Goal: Use online tool/utility: Utilize a website feature to perform a specific function

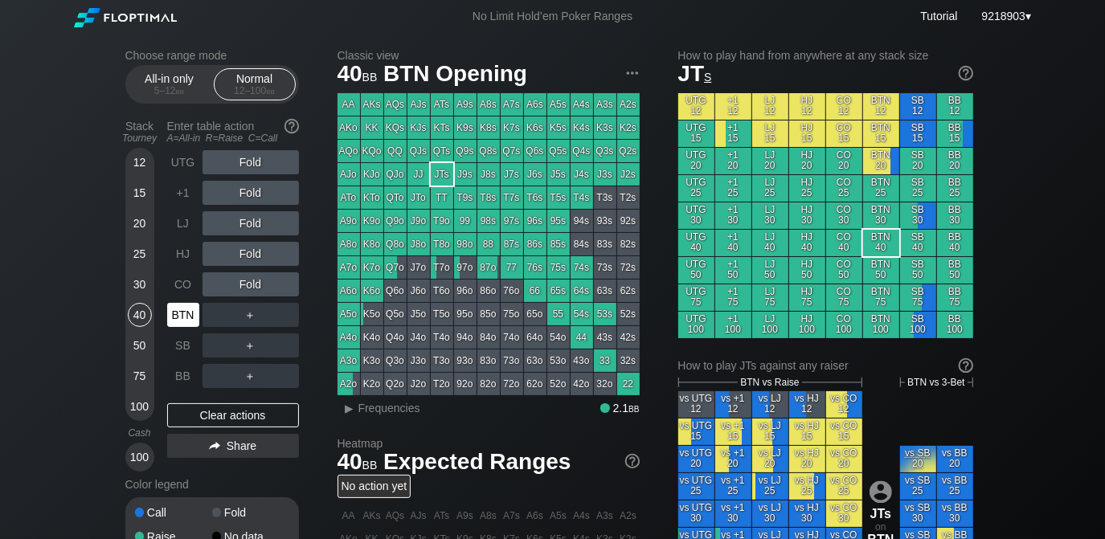
click at [196, 313] on div "BTN" at bounding box center [183, 315] width 32 height 24
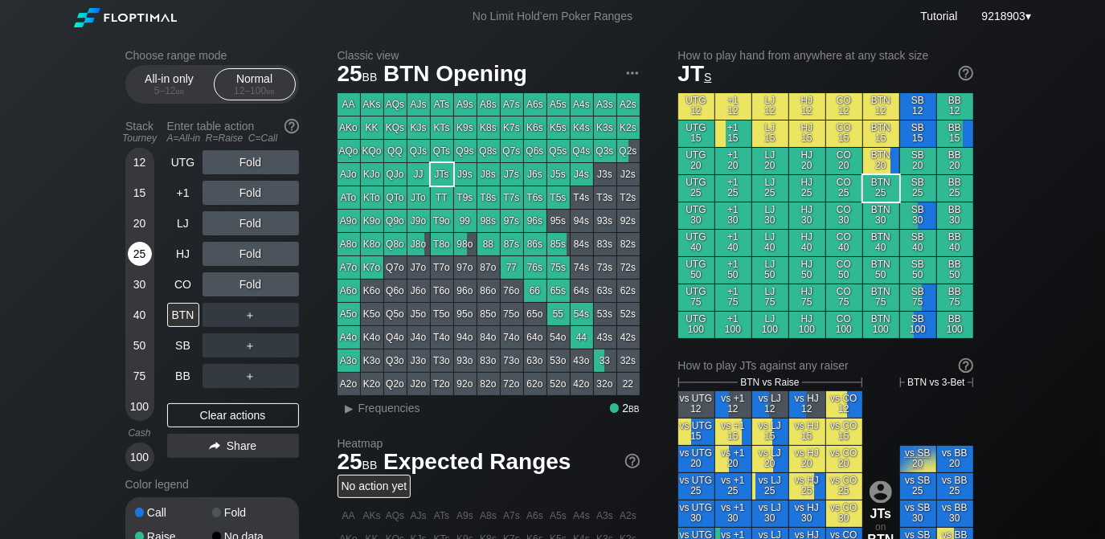
click at [148, 250] on div "25" at bounding box center [140, 254] width 24 height 24
click at [63, 260] on div "Choose range mode All-in only 5 – 12 bb Normal 12 – 100 bb Stack Tourney Enter …" at bounding box center [552, 546] width 1105 height 1026
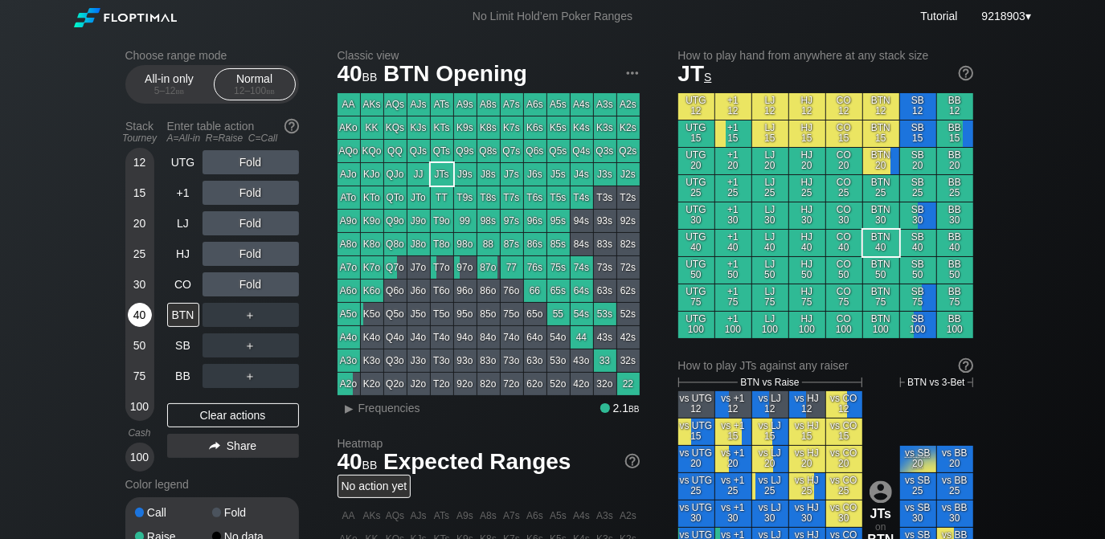
click at [137, 311] on div "40" at bounding box center [140, 315] width 24 height 24
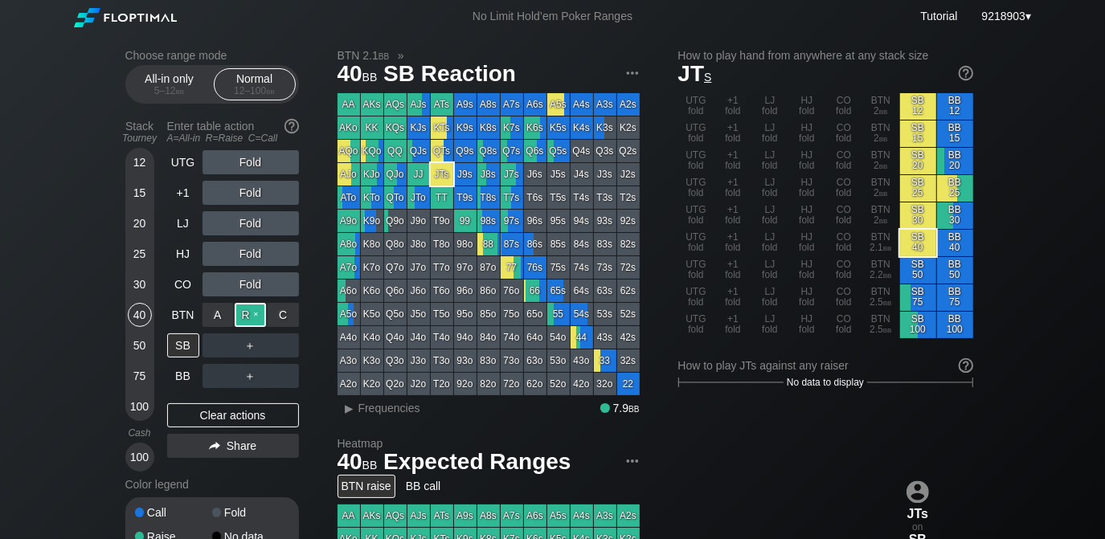
click at [257, 322] on div "R ✕" at bounding box center [250, 315] width 31 height 24
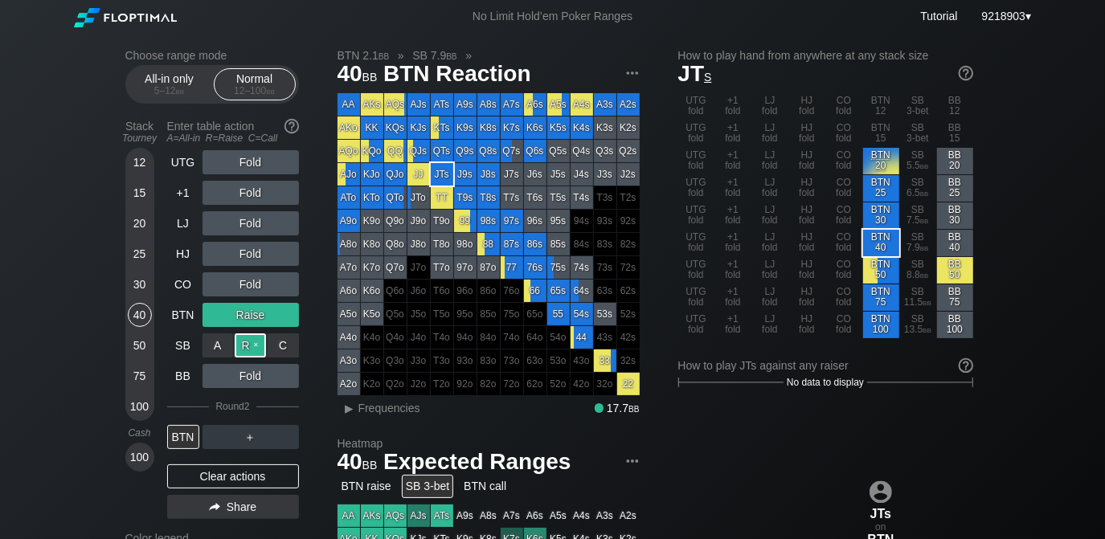
click at [241, 346] on div "R ✕" at bounding box center [250, 345] width 31 height 24
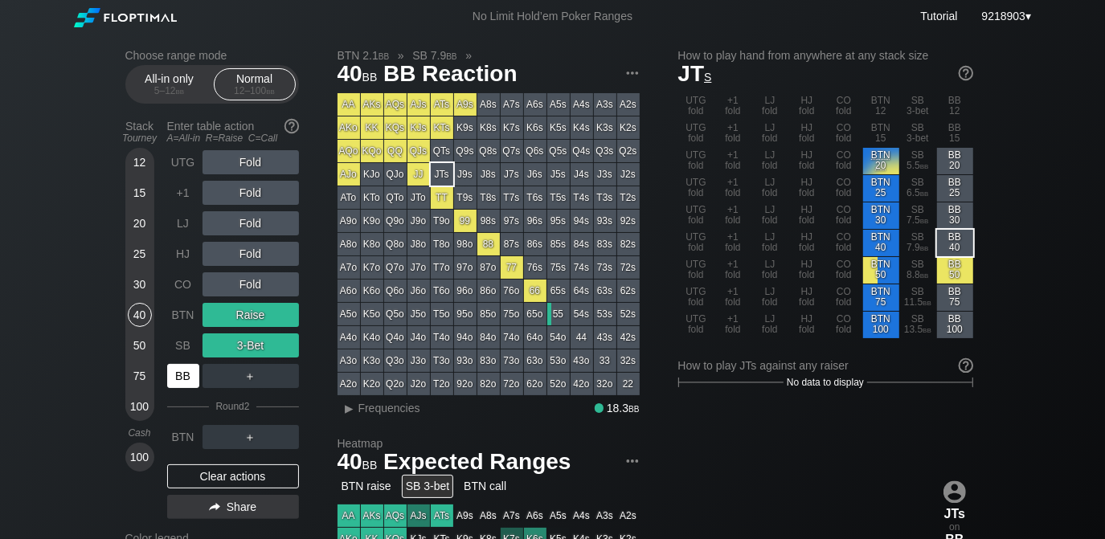
click at [191, 371] on div "BB" at bounding box center [183, 376] width 32 height 24
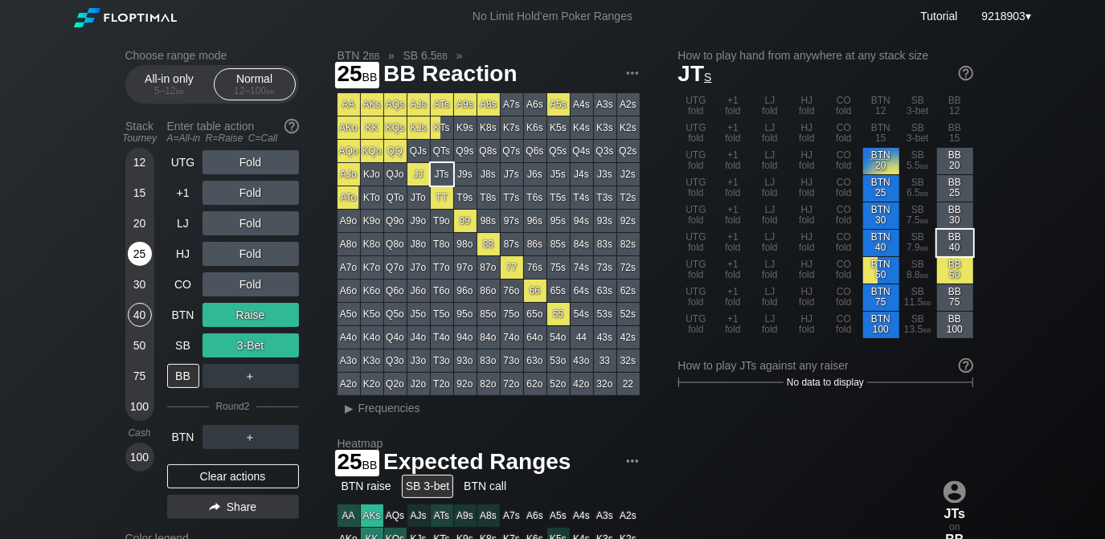
click at [133, 262] on div "25" at bounding box center [140, 254] width 24 height 24
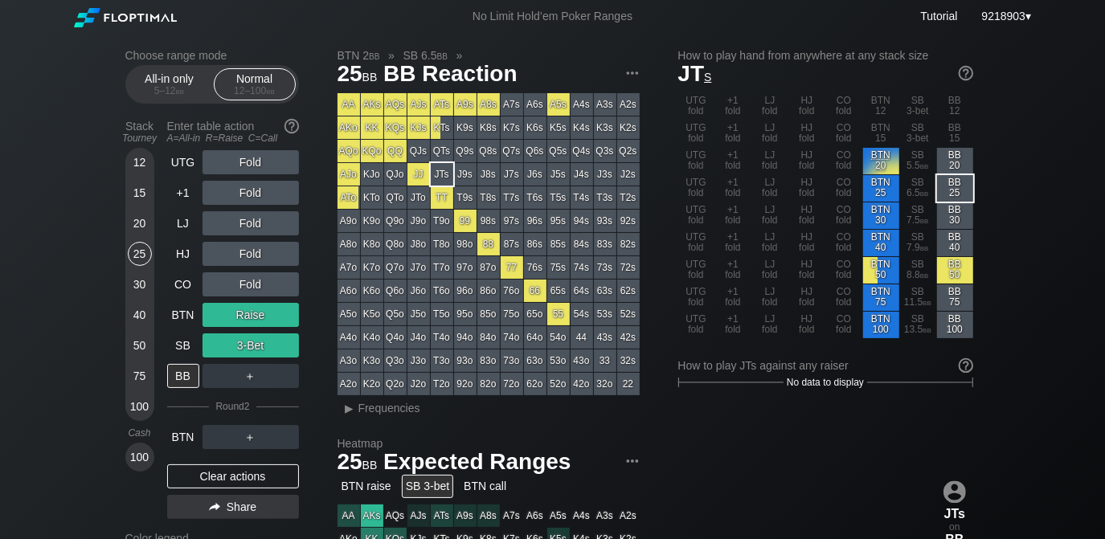
click at [83, 267] on div "Choose range mode All-in only 5 – 12 bb Normal 12 – 100 bb Stack Tourney Enter …" at bounding box center [552, 546] width 1105 height 1026
click at [58, 330] on div "Choose range mode All-in only 5 – 12 bb Normal 12 – 100 bb Stack Tourney Enter …" at bounding box center [552, 546] width 1105 height 1026
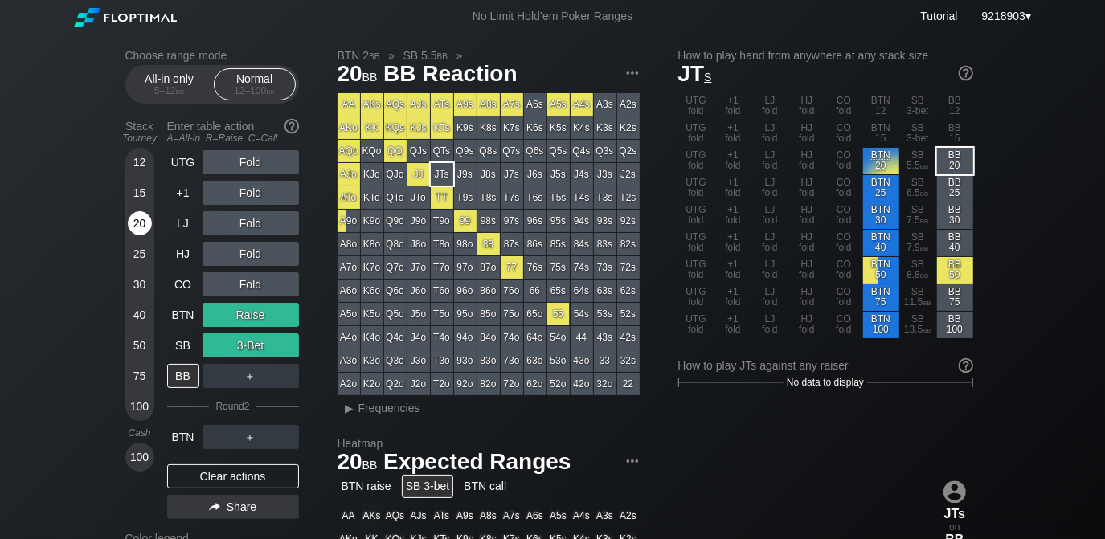
click at [129, 235] on div "20" at bounding box center [140, 226] width 24 height 31
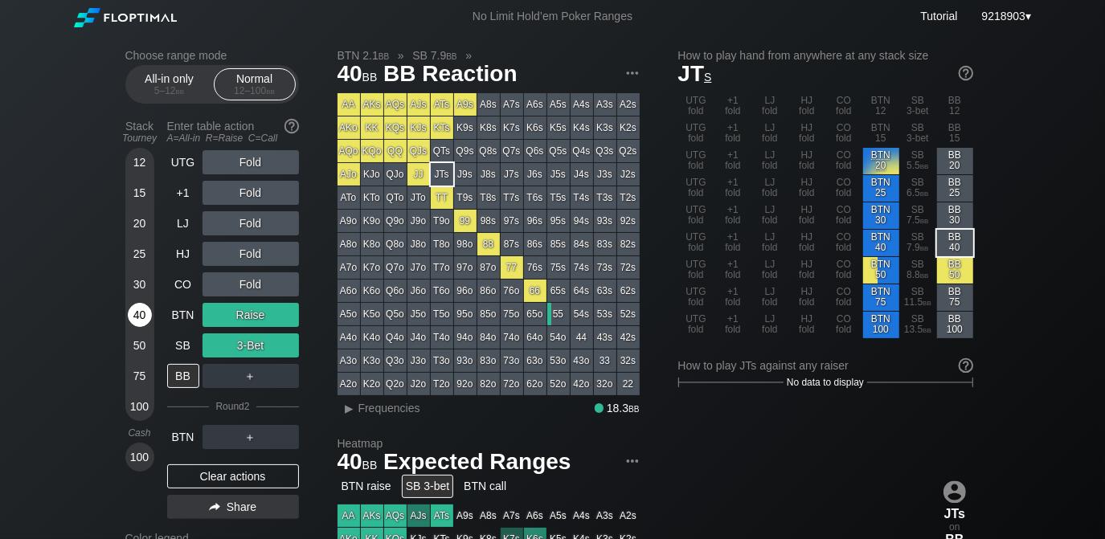
click at [141, 315] on div "40" at bounding box center [140, 315] width 24 height 24
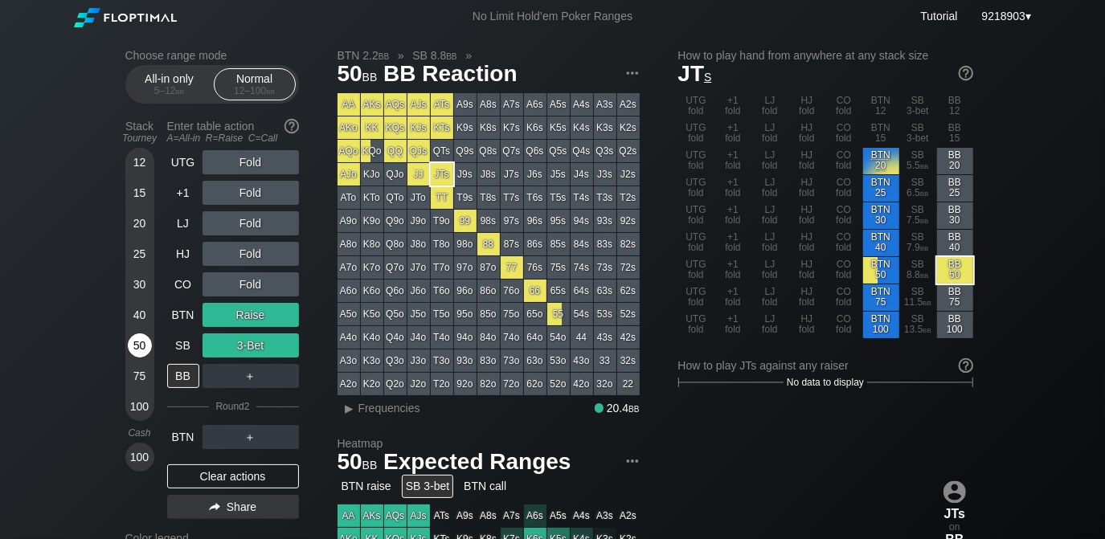
click at [149, 336] on div "50" at bounding box center [140, 348] width 24 height 31
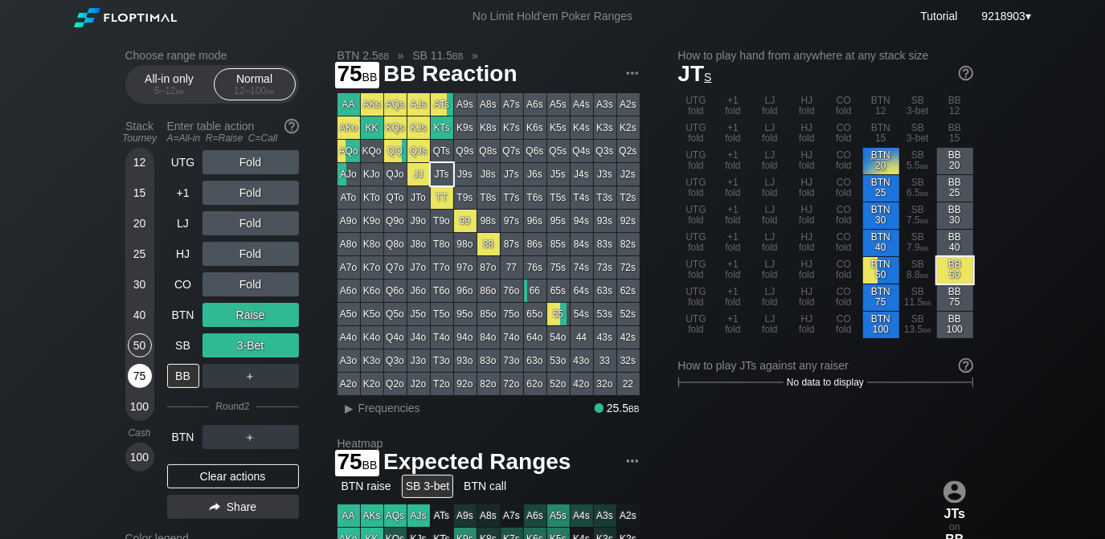
click at [142, 383] on div "75" at bounding box center [140, 376] width 24 height 24
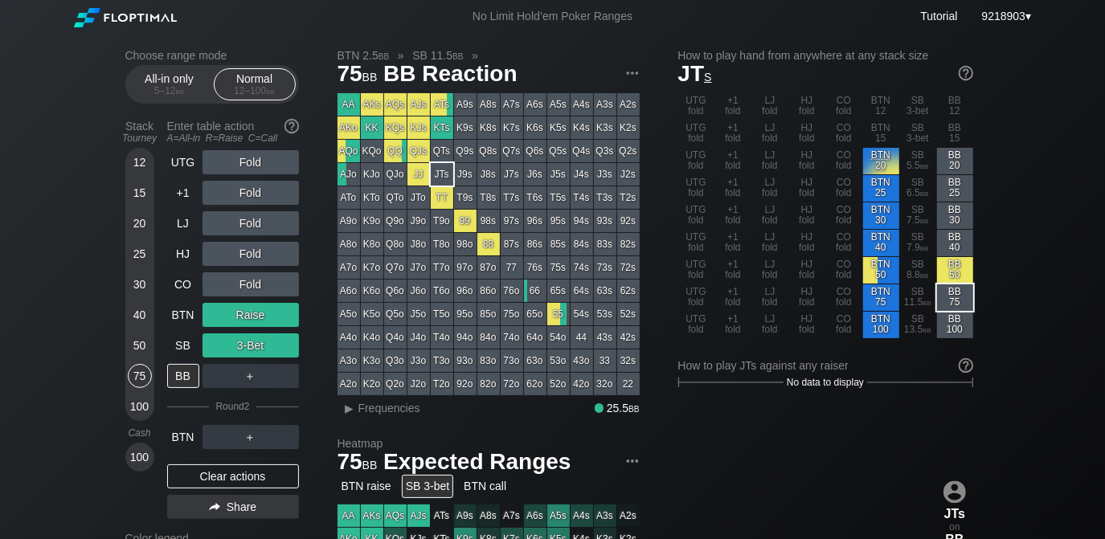
click at [64, 370] on div "Choose range mode All-in only 5 – 12 bb Normal 12 – 100 bb Stack Tourney Enter …" at bounding box center [552, 546] width 1105 height 1026
